Goal: Information Seeking & Learning: Learn about a topic

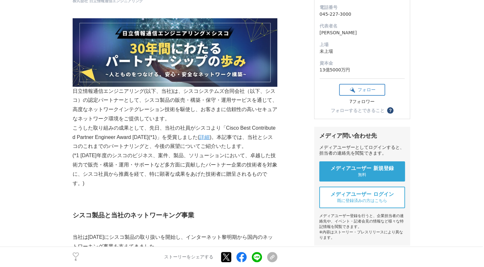
scroll to position [128, 0]
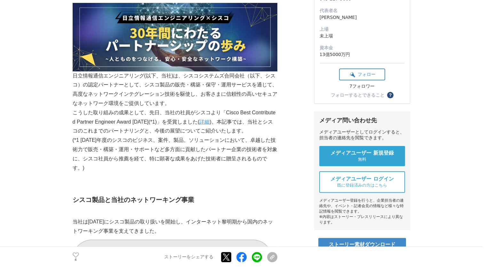
click at [208, 122] on link "詳細" at bounding box center [204, 121] width 10 height 5
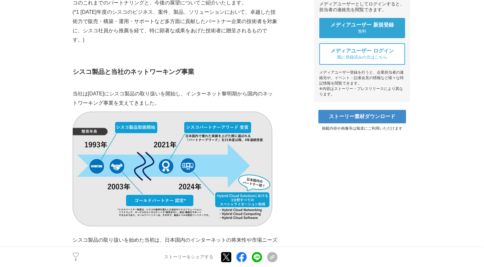
scroll to position [288, 0]
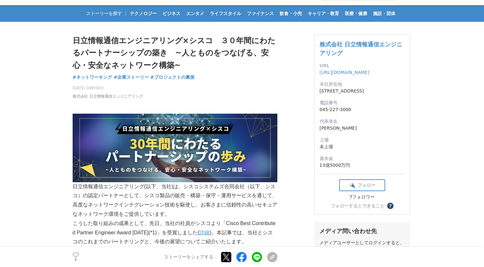
scroll to position [0, 0]
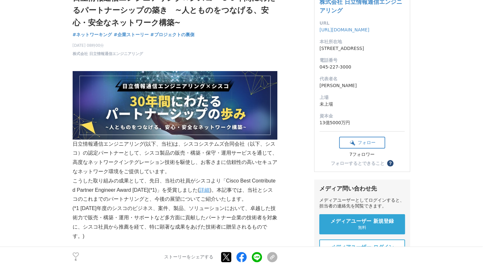
scroll to position [64, 0]
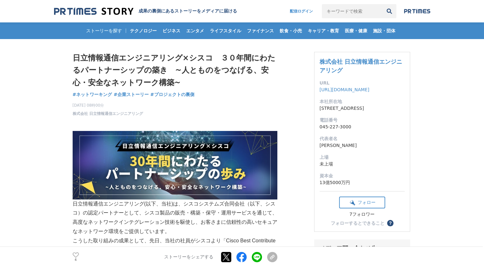
click at [146, 5] on header "成果の裏側にあるストーリーをメディアに届ける 配信ログイン 検索履歴 全て削除" at bounding box center [242, 11] width 484 height 22
